Goal: Information Seeking & Learning: Learn about a topic

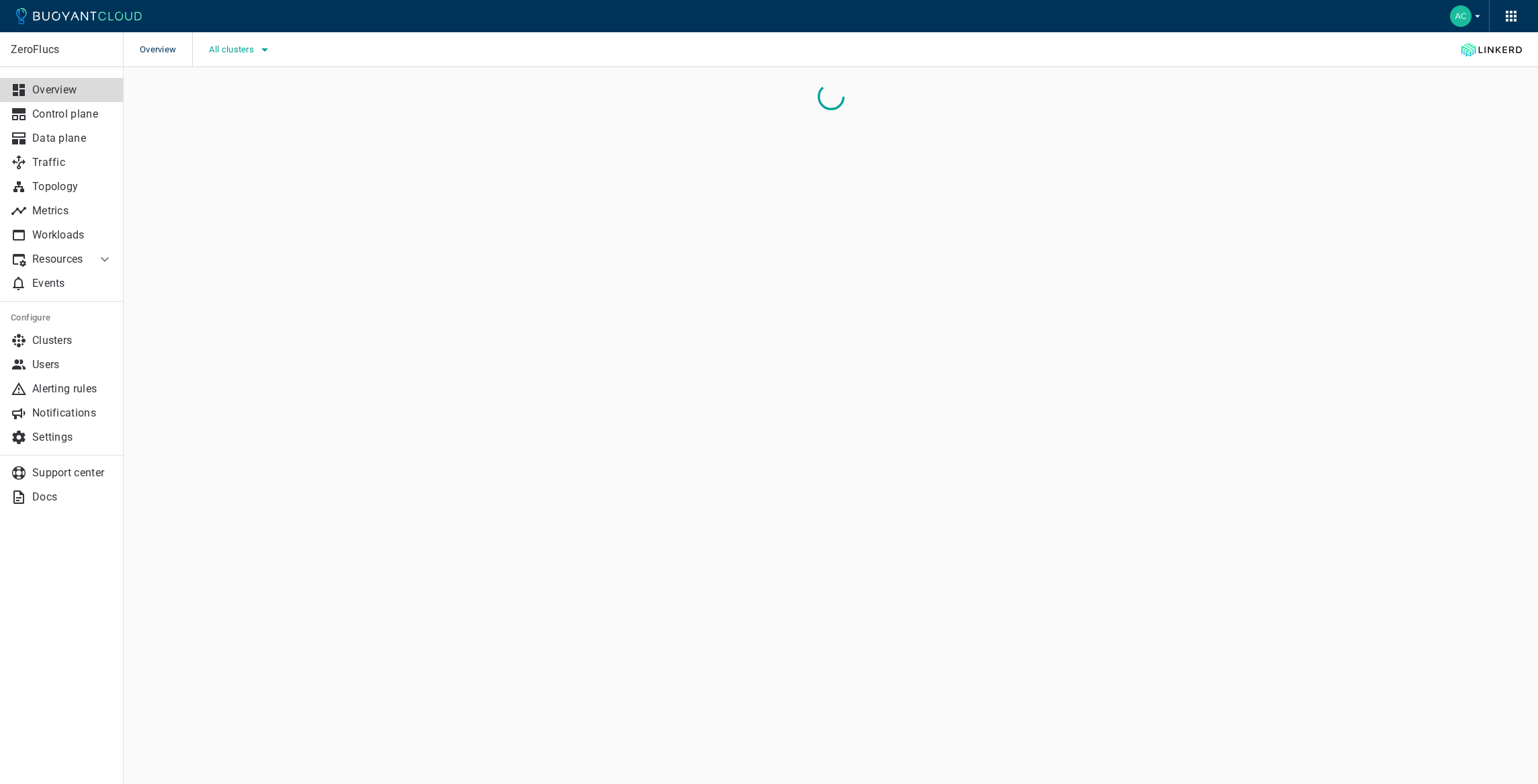
click at [245, 57] on button "All clusters" at bounding box center [240, 50] width 64 height 20
click at [272, 100] on label "caesars-usp1" at bounding box center [260, 91] width 94 height 27
click at [235, 99] on input "caesars-usp1" at bounding box center [226, 90] width 16 height 16
checkbox input "true"
click at [187, 155] on div at bounding box center [769, 392] width 1538 height 784
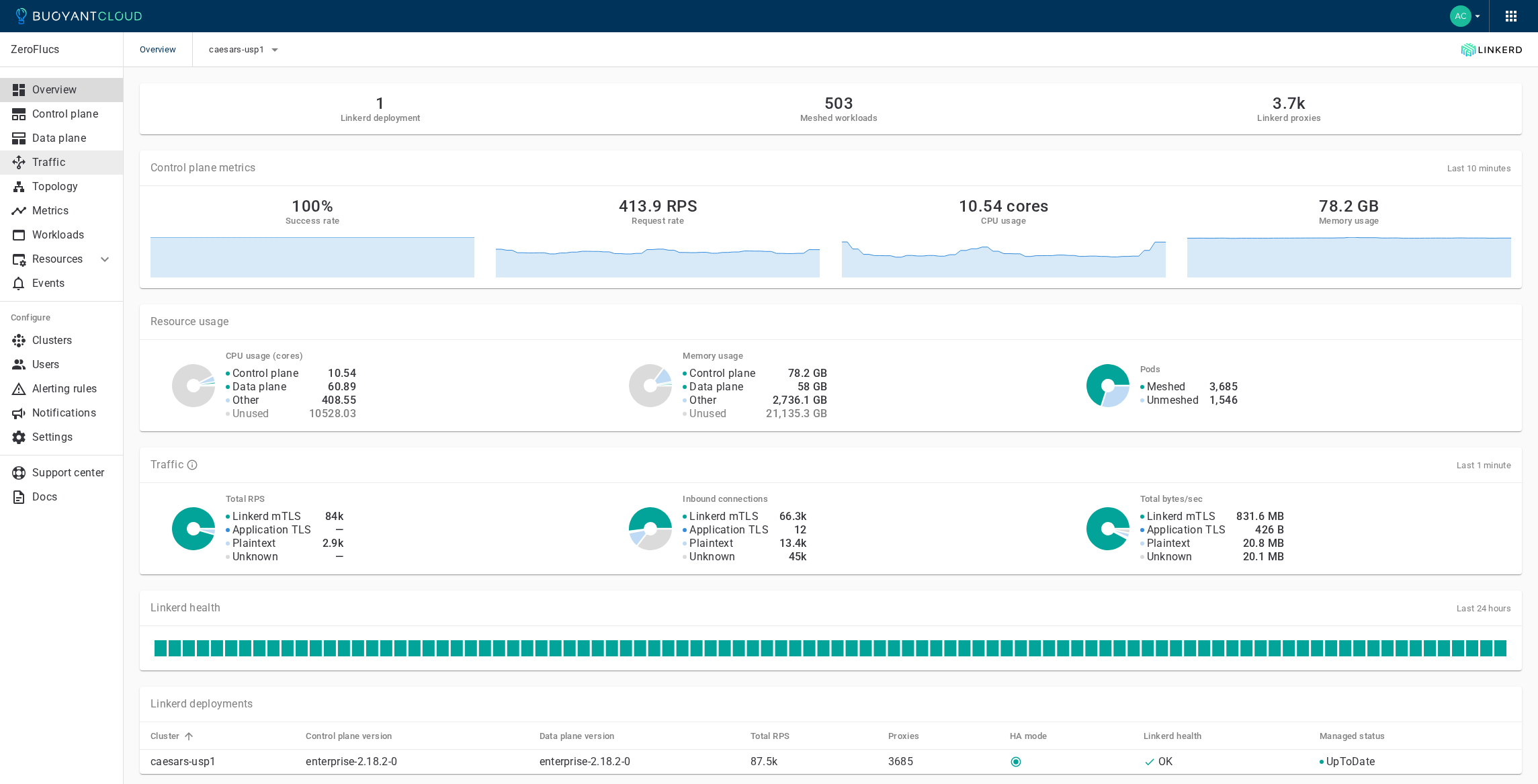
click at [70, 165] on p "Traffic" at bounding box center [72, 162] width 81 height 13
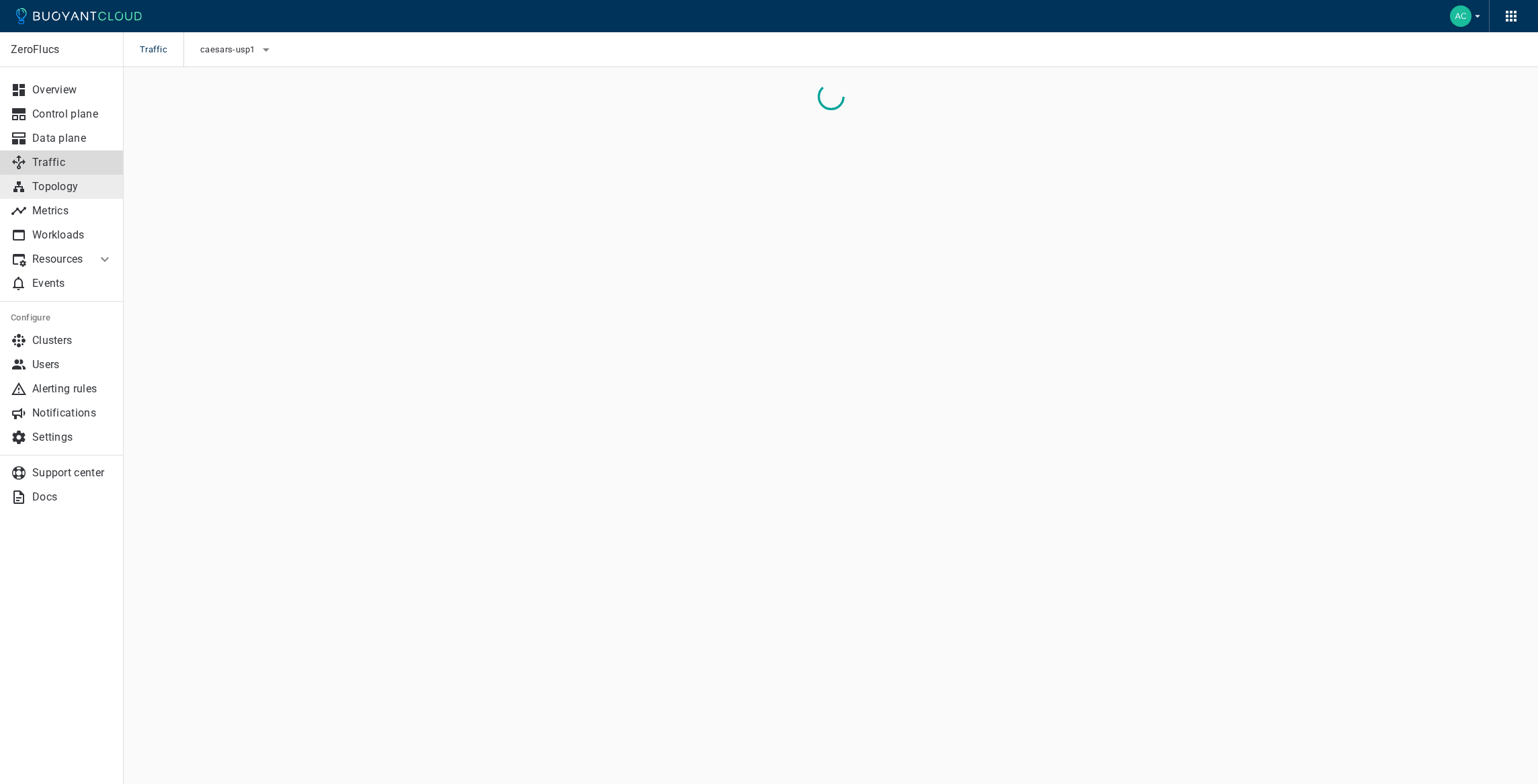
click at [67, 180] on p "Topology" at bounding box center [72, 186] width 81 height 13
click at [264, 103] on input "-port:linkerd-admin" at bounding box center [662, 101] width 977 height 19
type input "topology"
checkbox input "false"
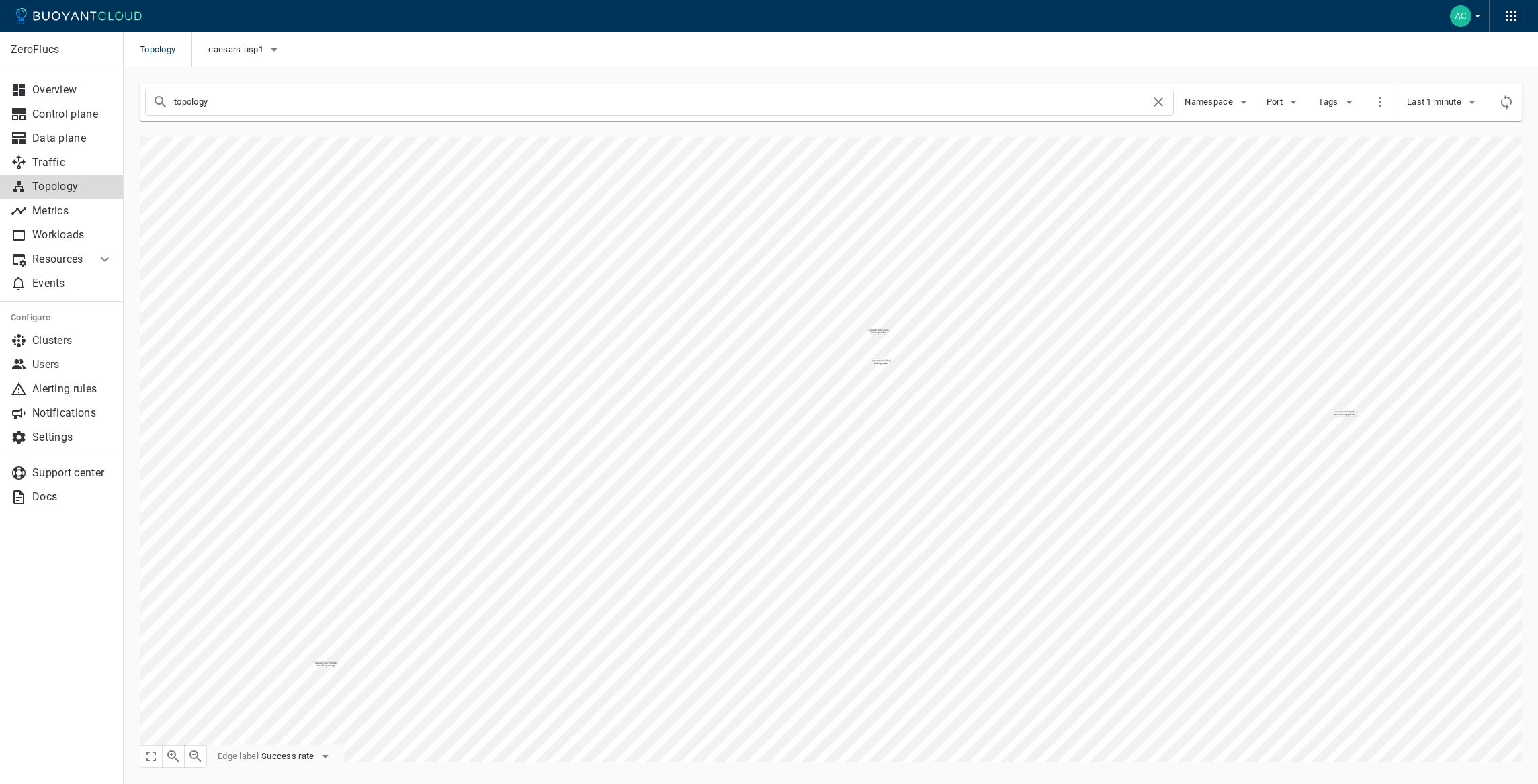
type input "topology"
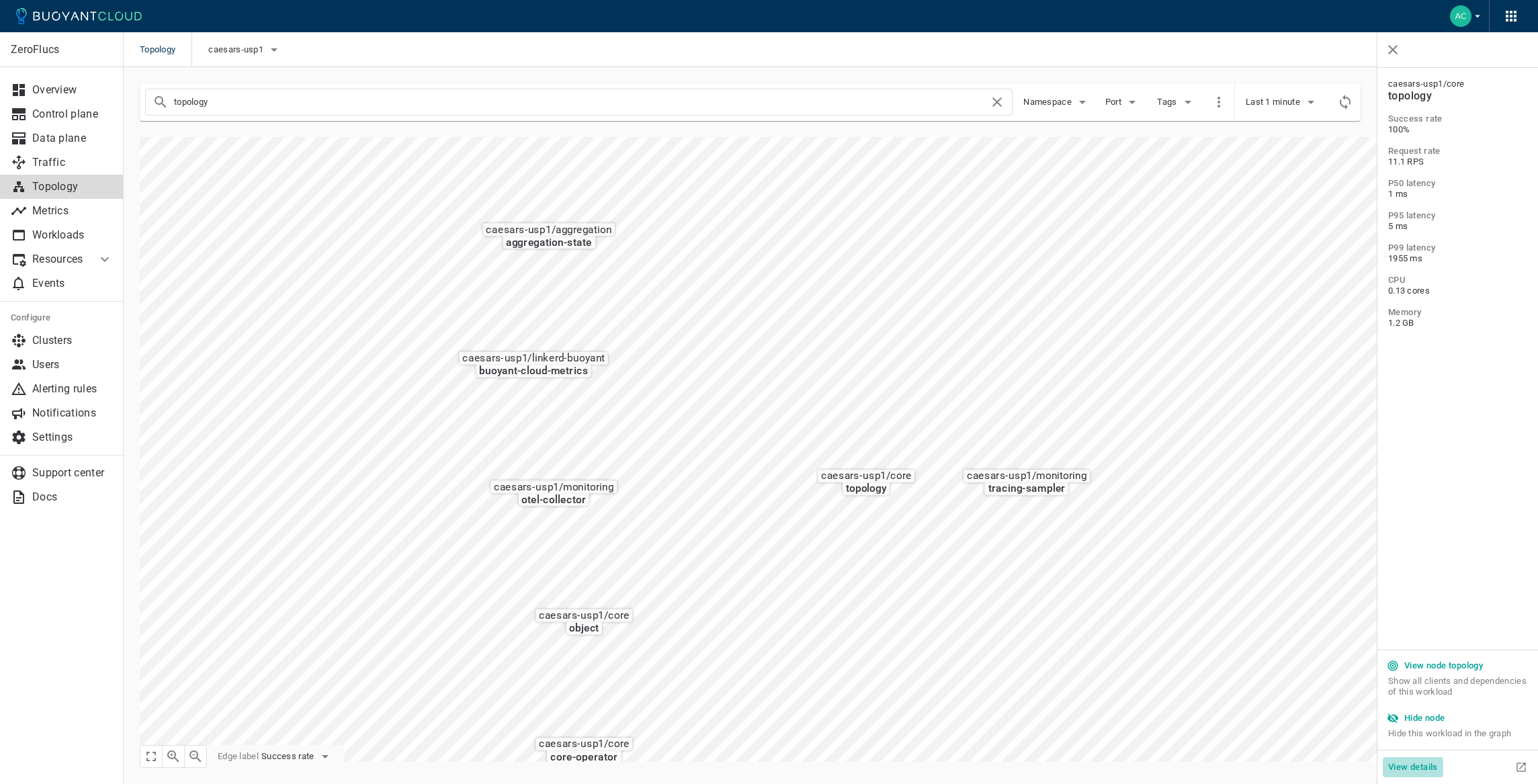
click at [1414, 769] on h5 "View details" at bounding box center [1413, 767] width 50 height 11
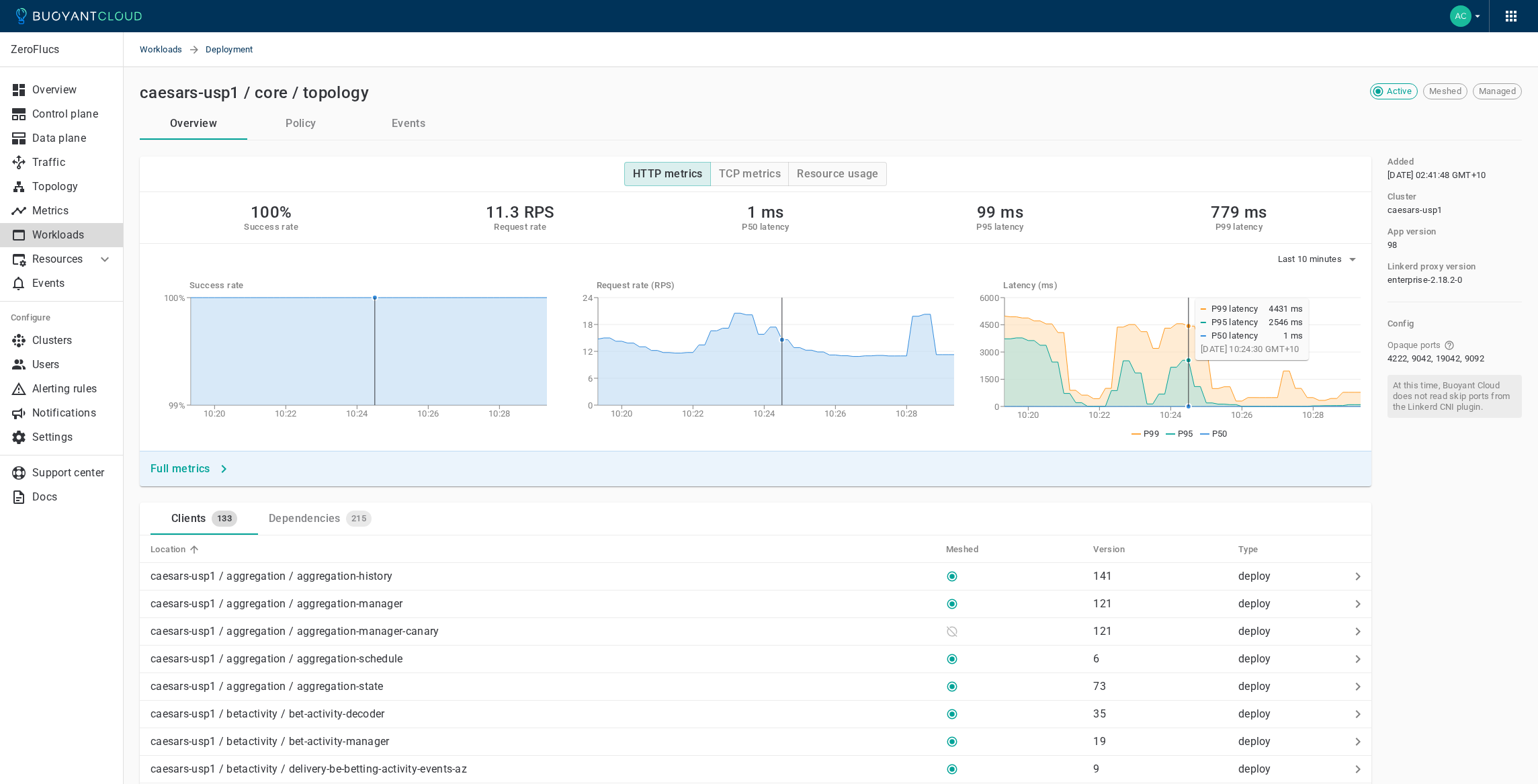
scroll to position [5, 0]
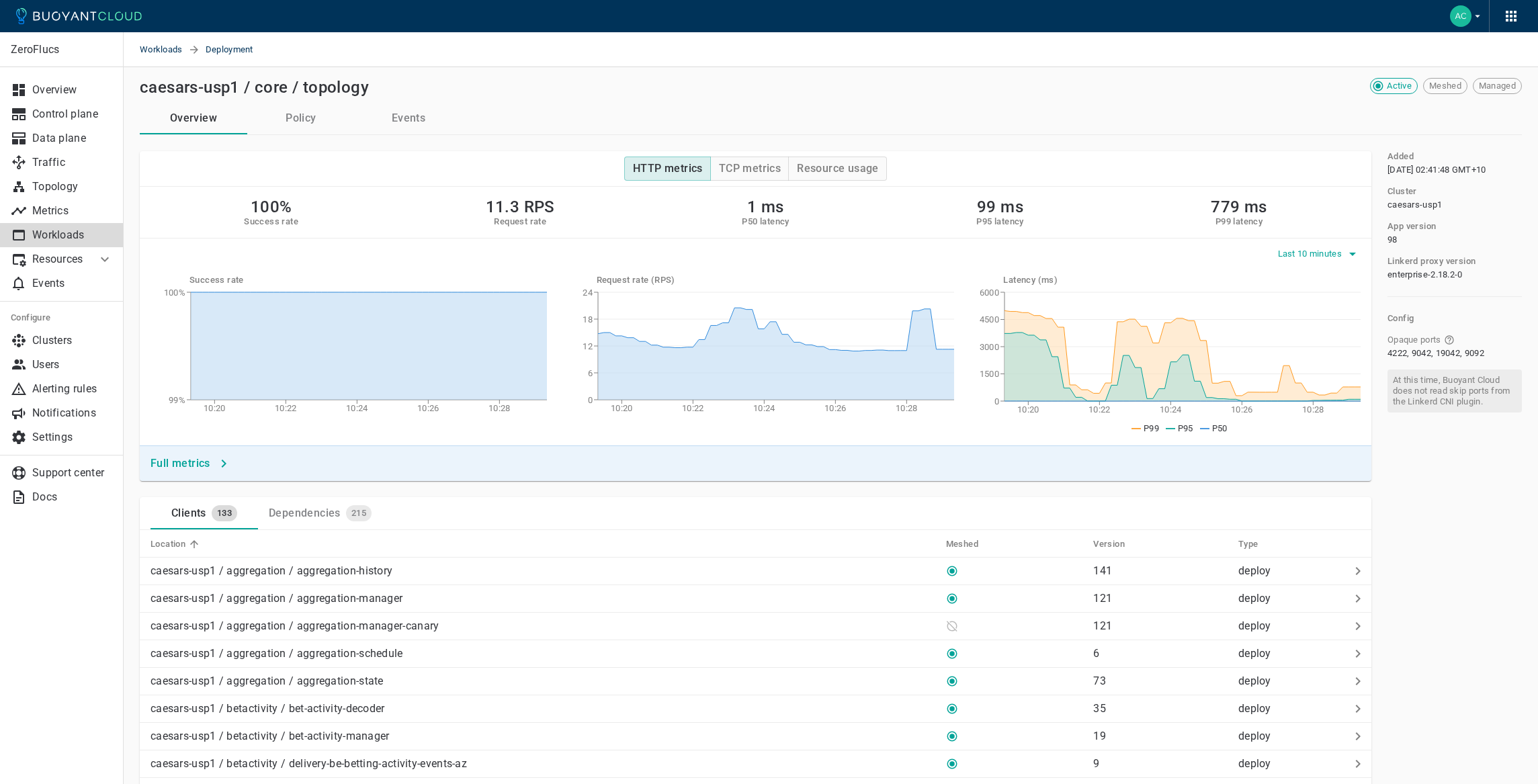
click at [1318, 246] on button "Last 10 minutes" at bounding box center [1319, 254] width 83 height 20
click at [1319, 331] on li "Last 6 hours" at bounding box center [1328, 329] width 101 height 24
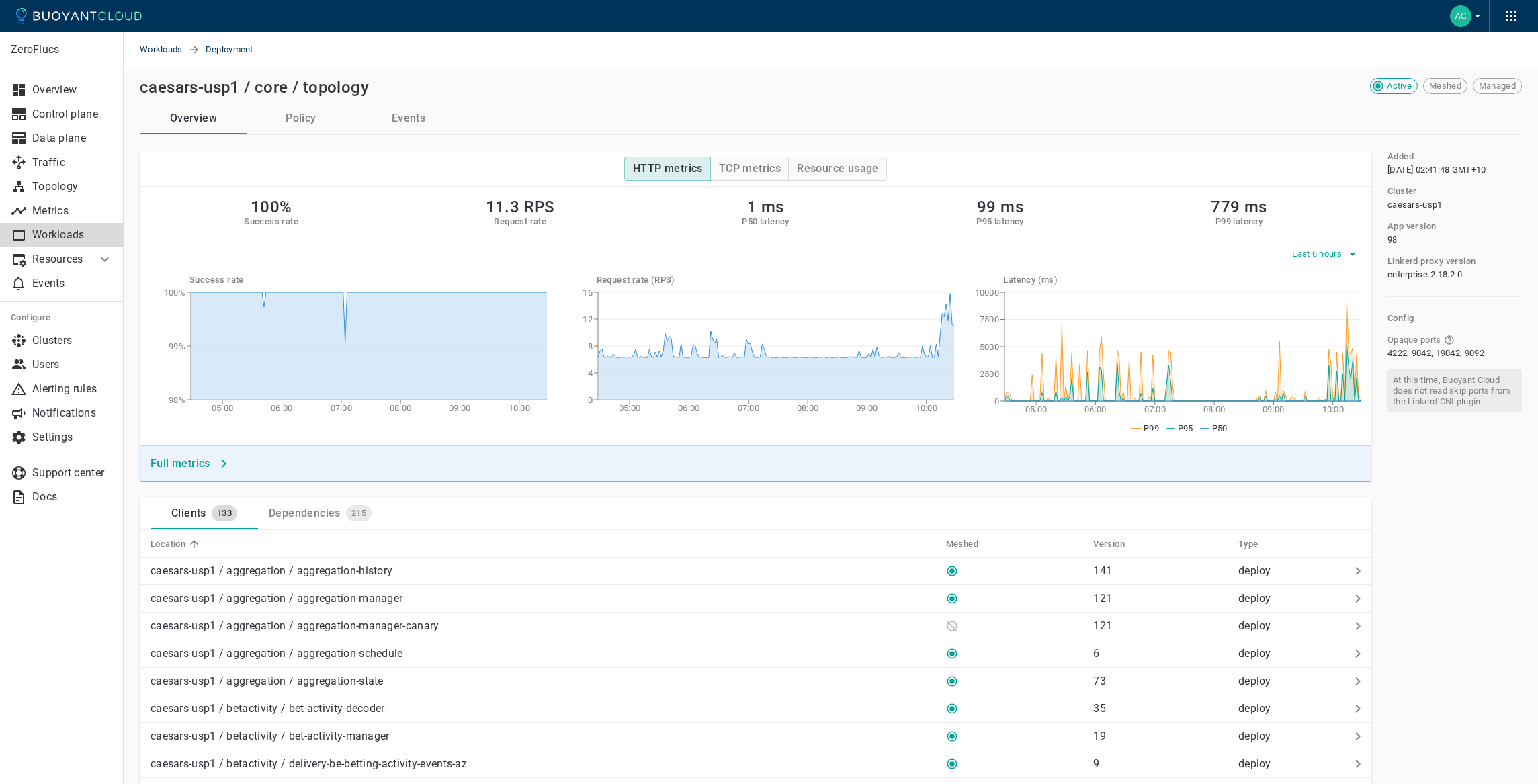
click at [1333, 249] on span "Last 6 hours" at bounding box center [1318, 254] width 52 height 11
click at [1343, 407] on li "Last 14 days" at bounding box center [1343, 402] width 101 height 24
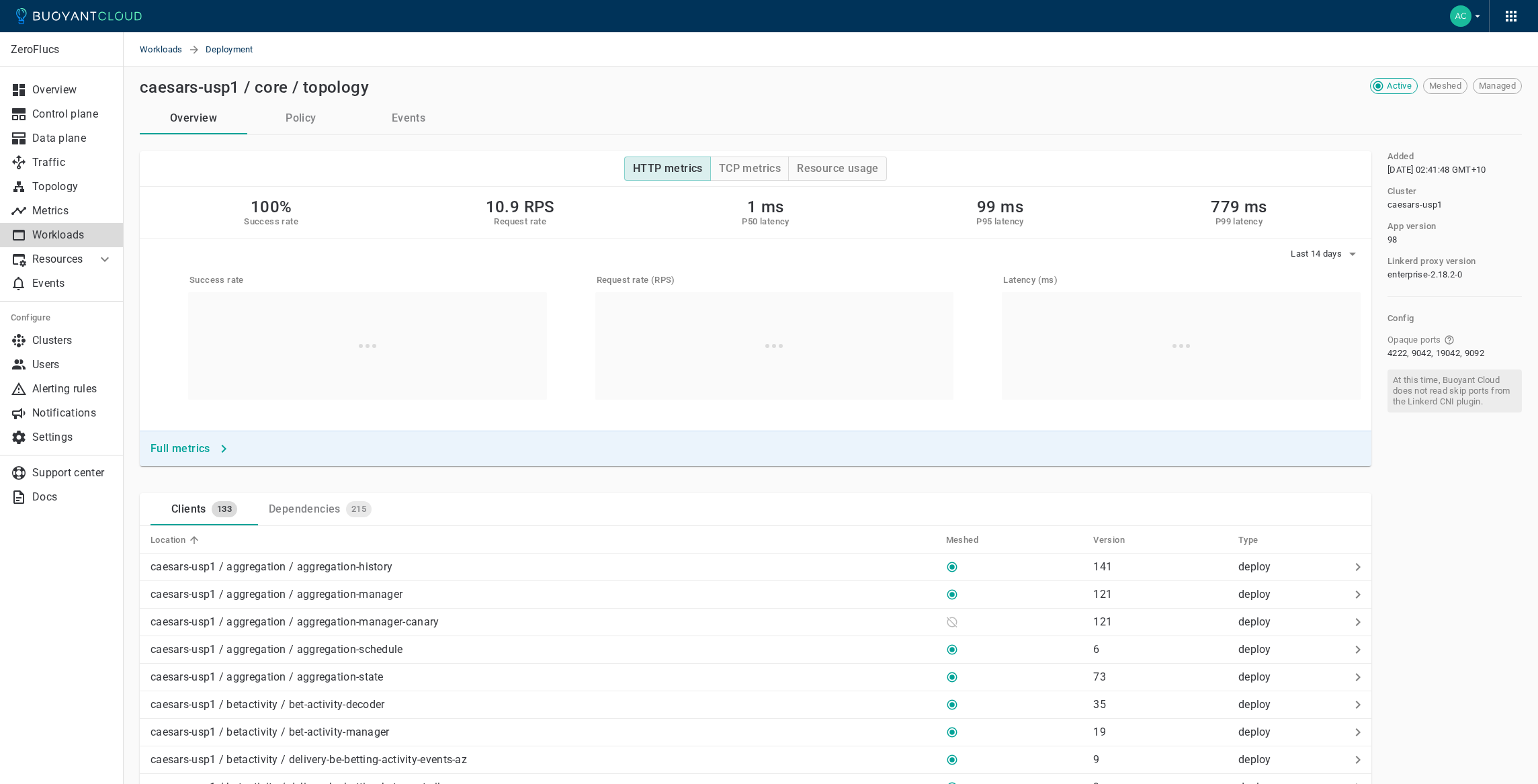
scroll to position [6, 0]
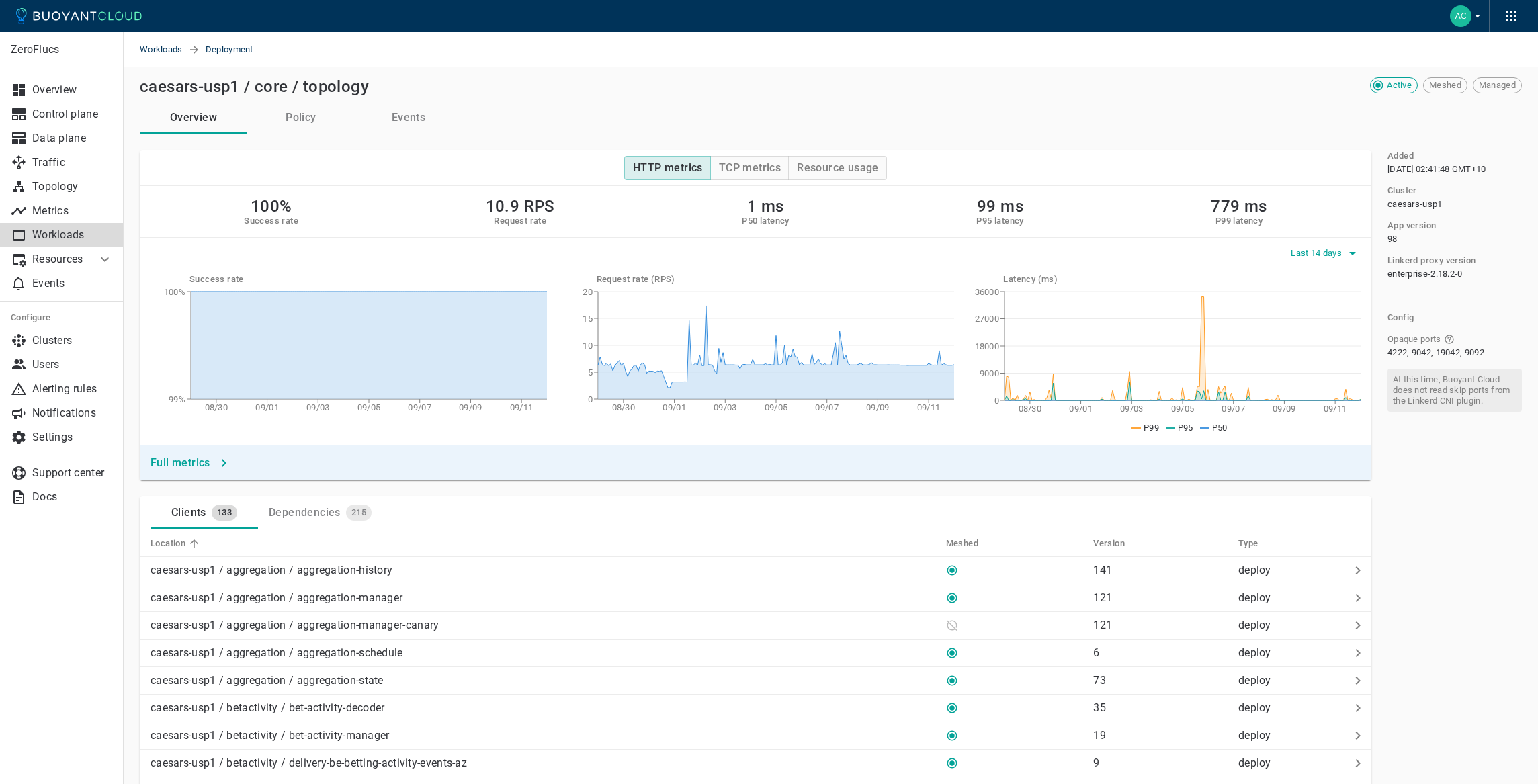
click at [1325, 256] on span "Last 14 days" at bounding box center [1318, 253] width 54 height 11
click at [1338, 304] on li "Last 1 hour" at bounding box center [1341, 304] width 101 height 24
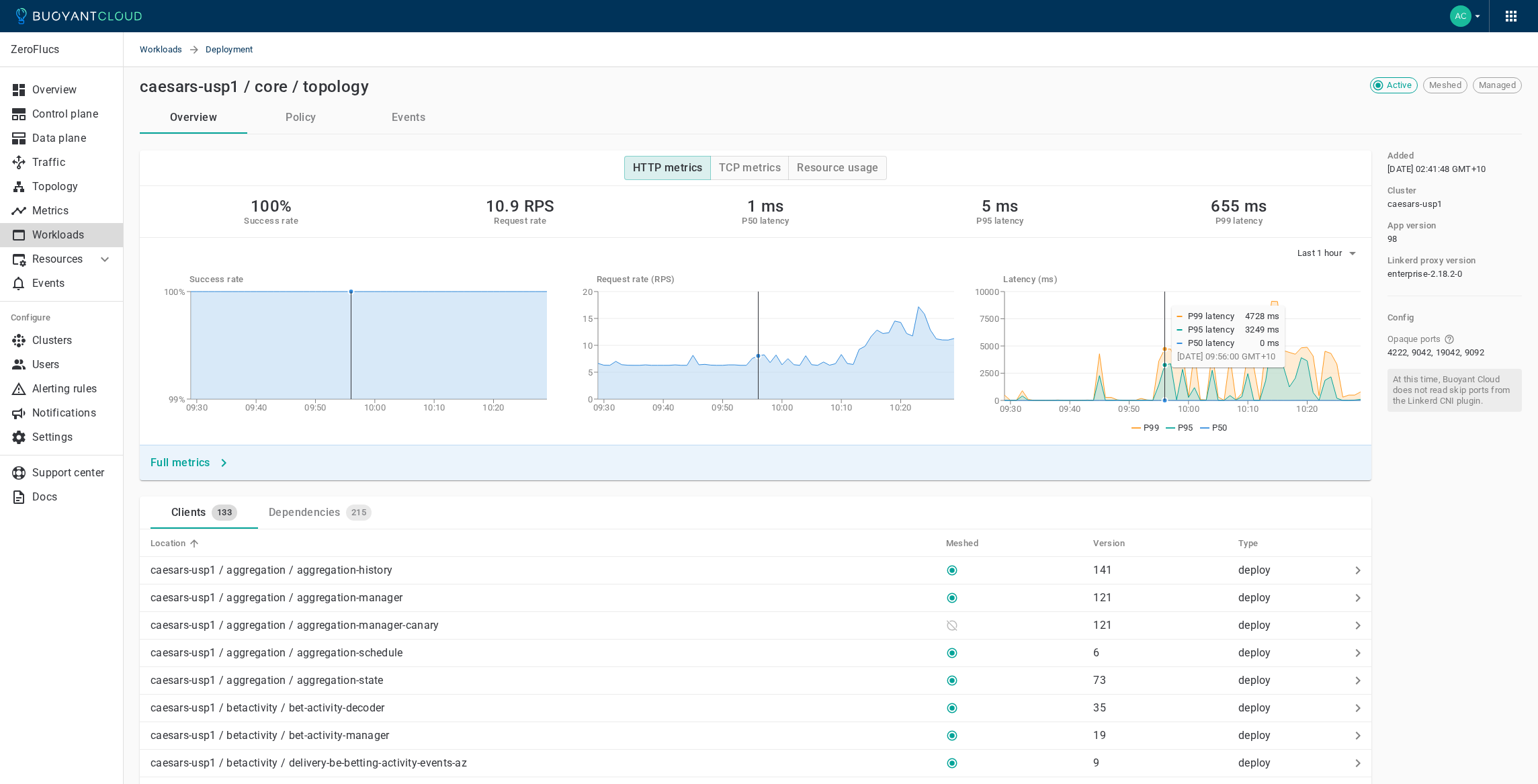
scroll to position [17, 0]
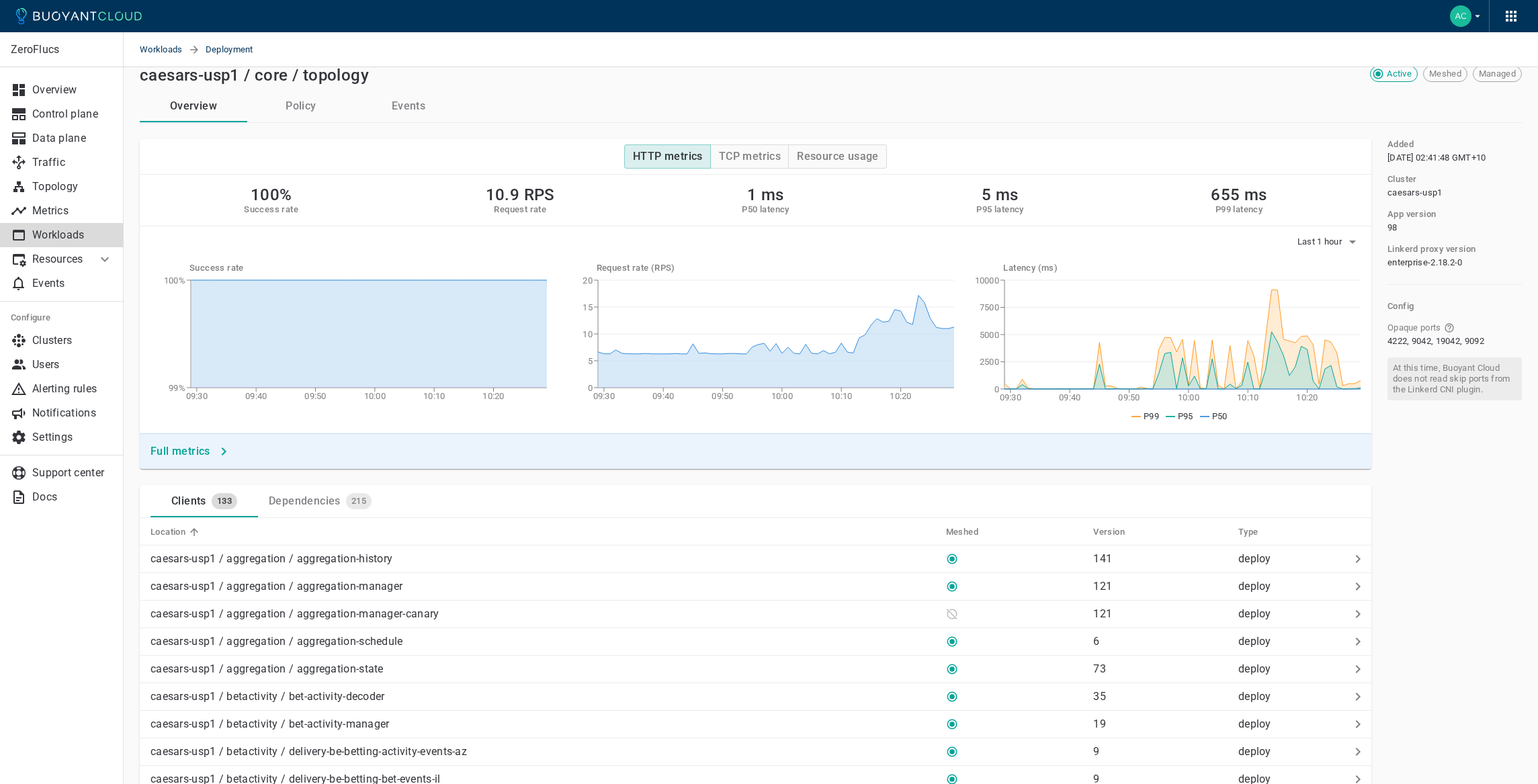
click at [181, 450] on h4 "Full metrics" at bounding box center [181, 451] width 60 height 13
